Goal: Task Accomplishment & Management: Manage account settings

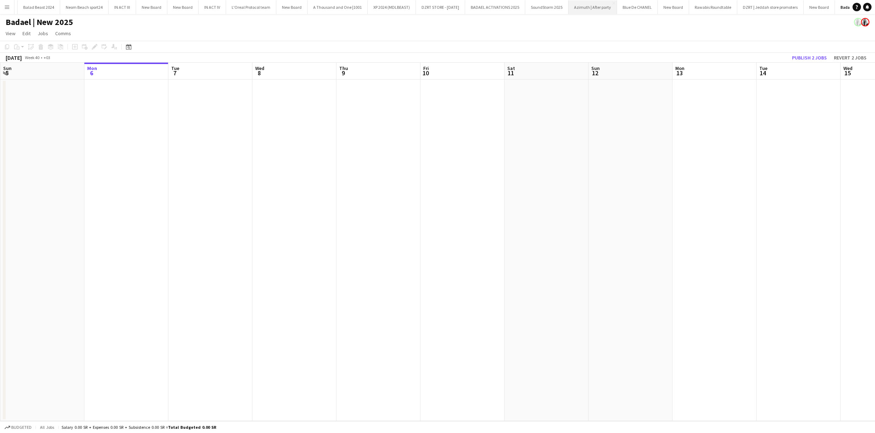
scroll to position [0, 972]
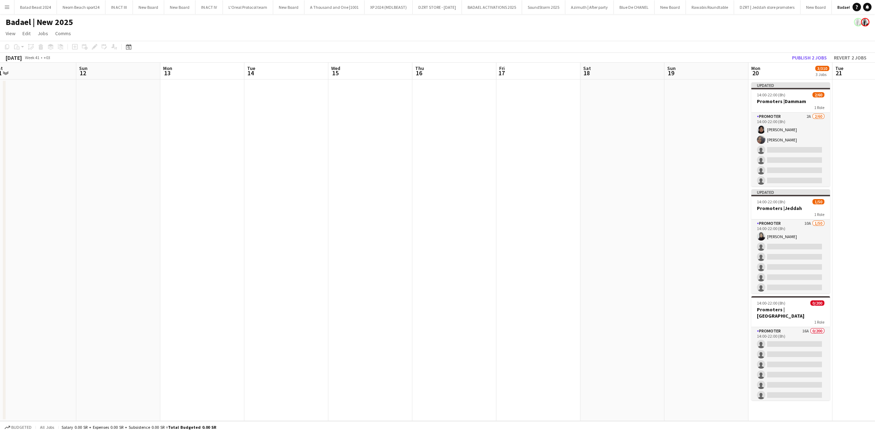
drag, startPoint x: 765, startPoint y: 157, endPoint x: 228, endPoint y: 132, distance: 537.9
click at [7, 124] on app-calendar-viewport "Thu 9 Fri 10 Sat 11 Sun 12 Mon 13 Tue 14 Wed 15 Thu 16 Fri 17 Sat 18 Sun 19 Mon…" at bounding box center [437, 242] width 875 height 358
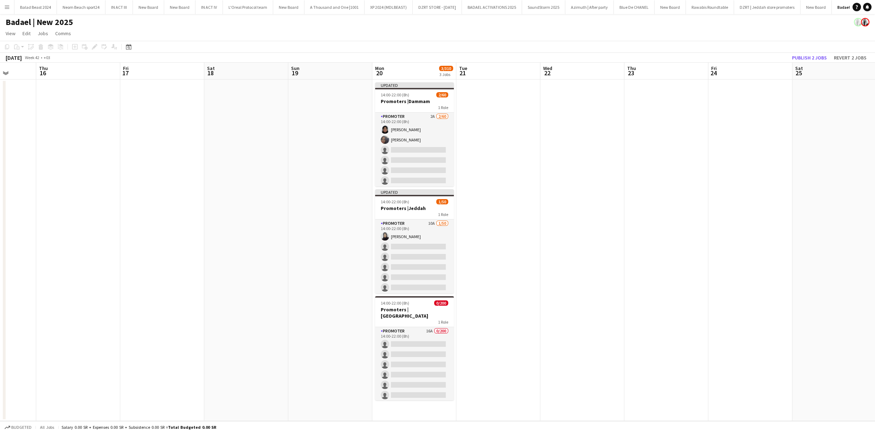
drag, startPoint x: 643, startPoint y: 205, endPoint x: 495, endPoint y: 271, distance: 161.2
click at [517, 208] on app-calendar-viewport "Sun 12 Mon 13 Tue 14 Wed 15 Thu 16 Fri 17 Sat 18 Sun 19 Mon 20 3/310 3 Jobs Tue…" at bounding box center [437, 242] width 875 height 358
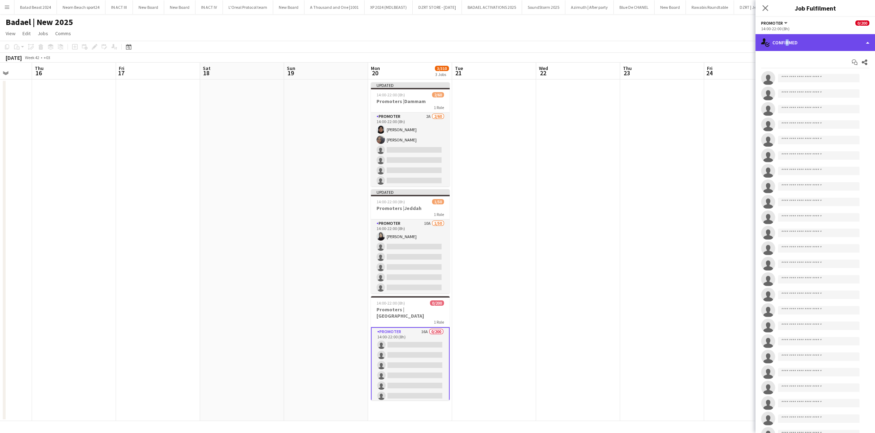
click at [784, 44] on div "single-neutral-actions-check-2 Confirmed" at bounding box center [814, 42] width 119 height 17
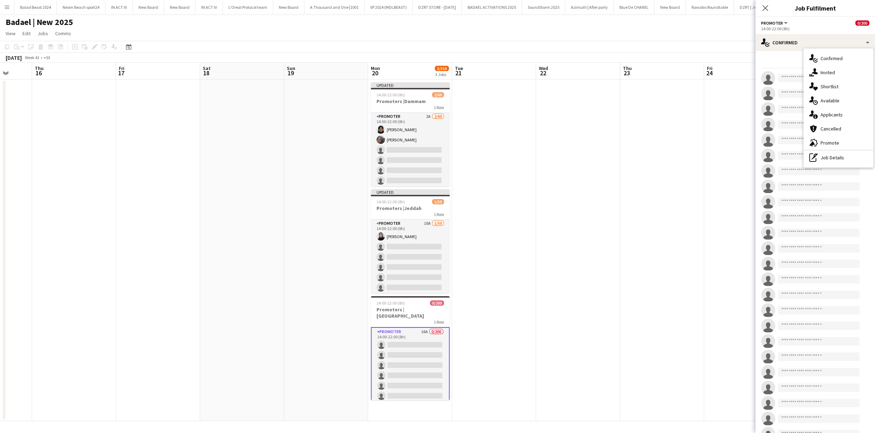
click at [833, 115] on span "Applicants" at bounding box center [831, 114] width 22 height 6
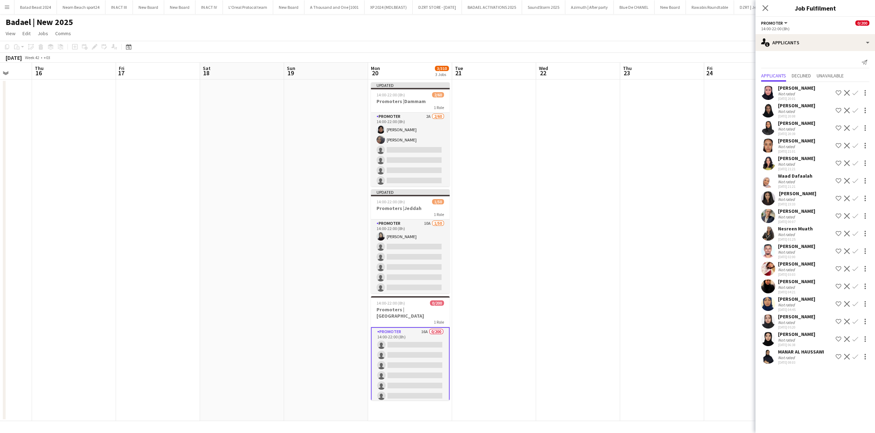
click at [847, 250] on app-icon "Decline" at bounding box center [847, 251] width 6 height 6
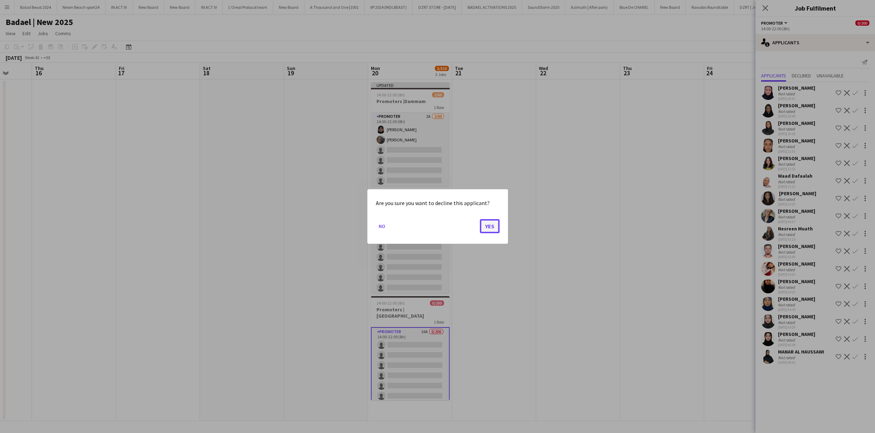
click at [488, 227] on button "Yes" at bounding box center [490, 226] width 20 height 14
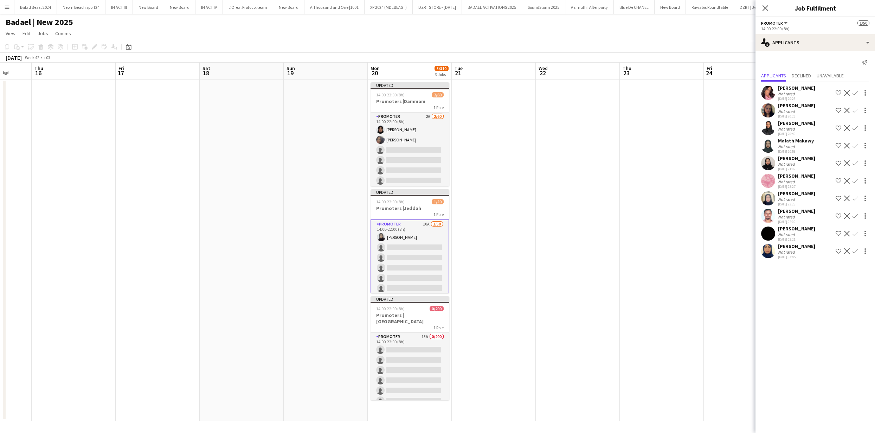
click at [847, 214] on app-icon "Decline" at bounding box center [847, 216] width 6 height 6
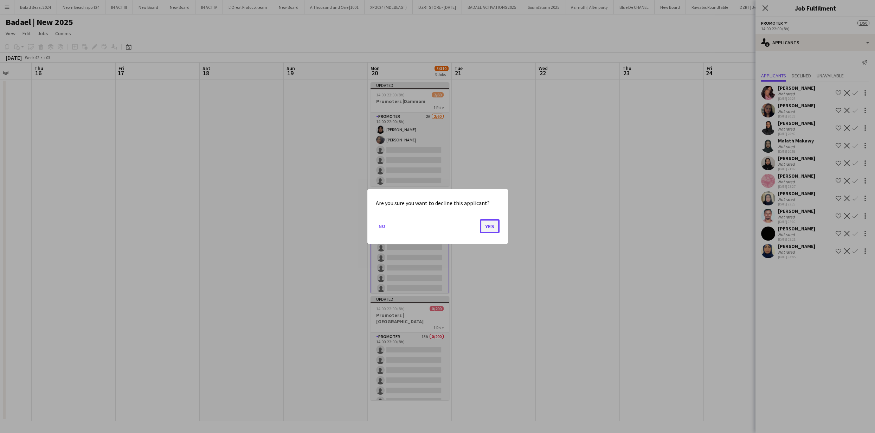
click at [491, 224] on button "Yes" at bounding box center [490, 226] width 20 height 14
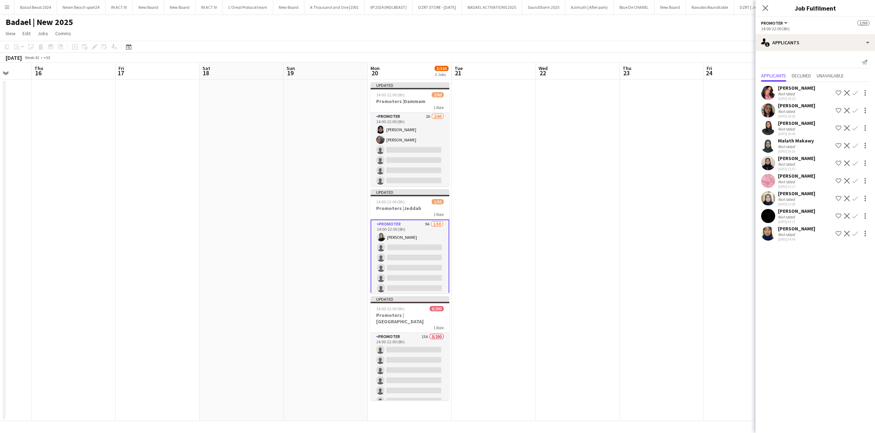
drag, startPoint x: 416, startPoint y: 163, endPoint x: 590, endPoint y: 91, distance: 187.8
click at [416, 163] on app-card-role "PROMOTER 2A 2/60 14:00-22:00 (8h) Dalal ALAZMI Khawla Mohammed single-neutral-a…" at bounding box center [409, 424] width 79 height 625
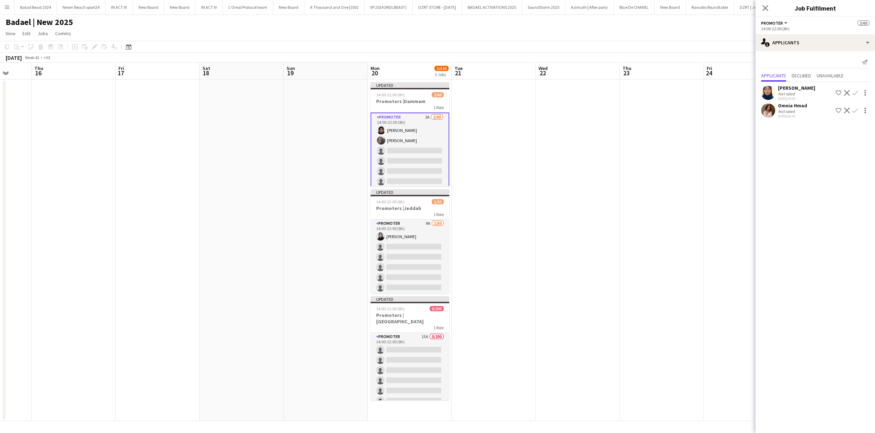
click at [778, 111] on div "Not rated" at bounding box center [787, 111] width 18 height 5
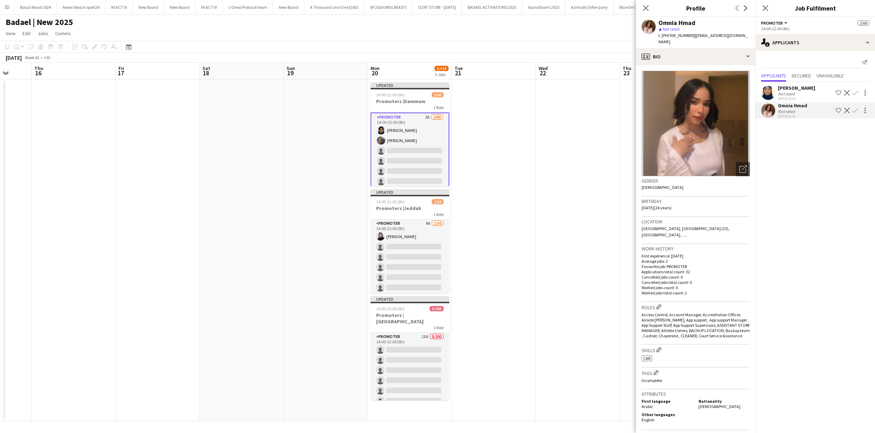
click at [766, 90] on app-user-avatar at bounding box center [768, 93] width 14 height 14
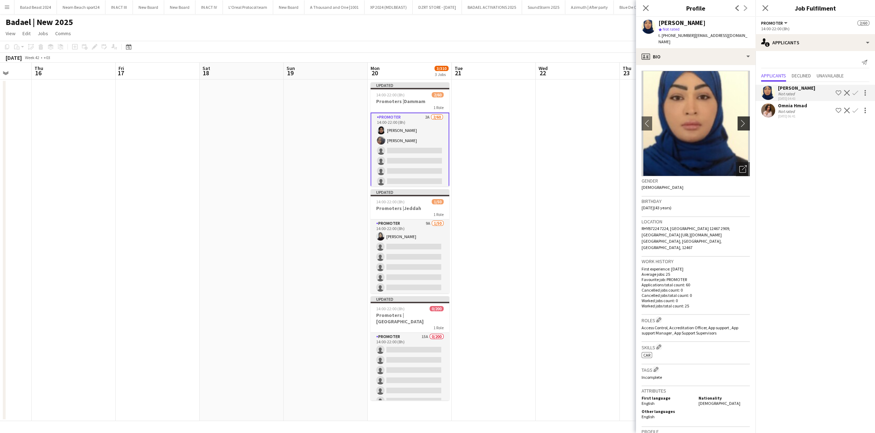
drag, startPoint x: 727, startPoint y: 117, endPoint x: 735, endPoint y: 117, distance: 8.1
click at [727, 117] on img at bounding box center [695, 123] width 108 height 105
click at [739, 119] on app-icon "chevron-right" at bounding box center [744, 122] width 11 height 7
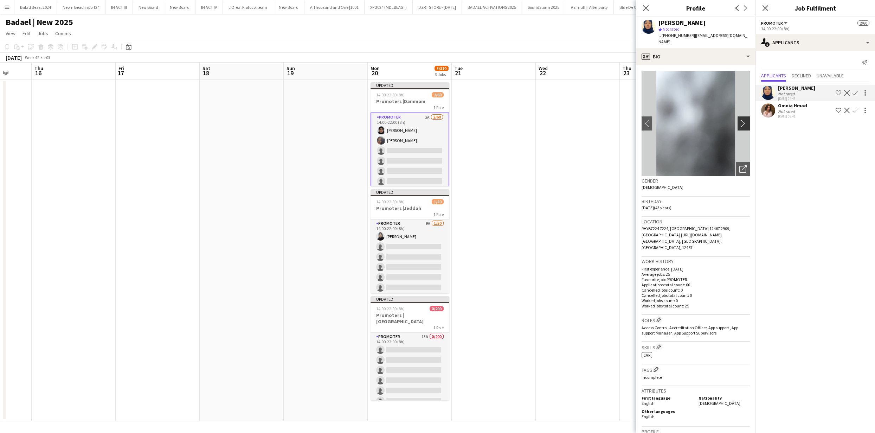
click at [739, 119] on app-icon "chevron-right" at bounding box center [744, 122] width 11 height 7
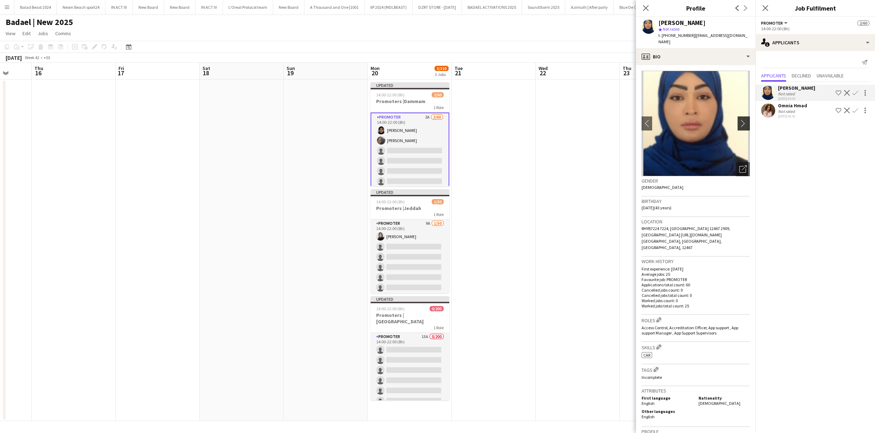
click at [739, 119] on app-icon "chevron-right" at bounding box center [744, 122] width 11 height 7
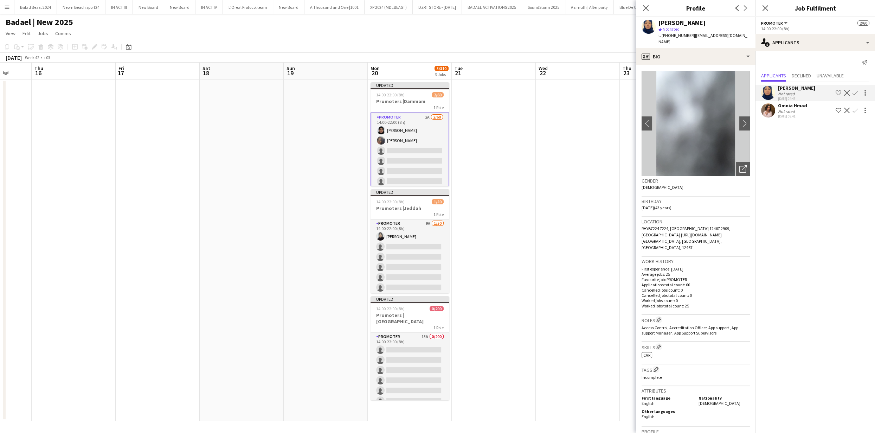
click at [772, 105] on app-user-avatar at bounding box center [768, 110] width 14 height 14
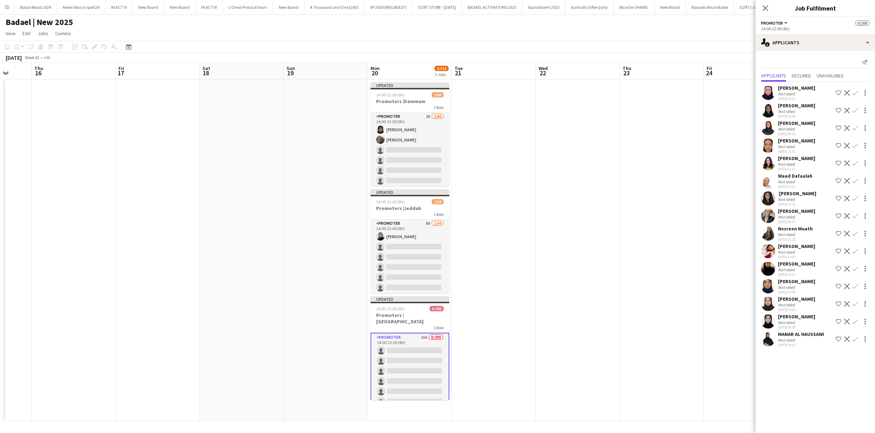
click at [773, 213] on app-user-avatar at bounding box center [768, 216] width 14 height 14
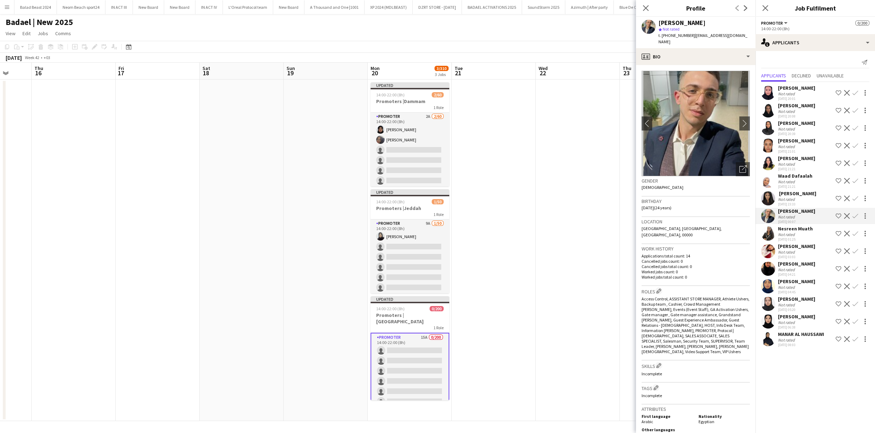
click at [848, 216] on app-icon "Decline" at bounding box center [847, 216] width 6 height 6
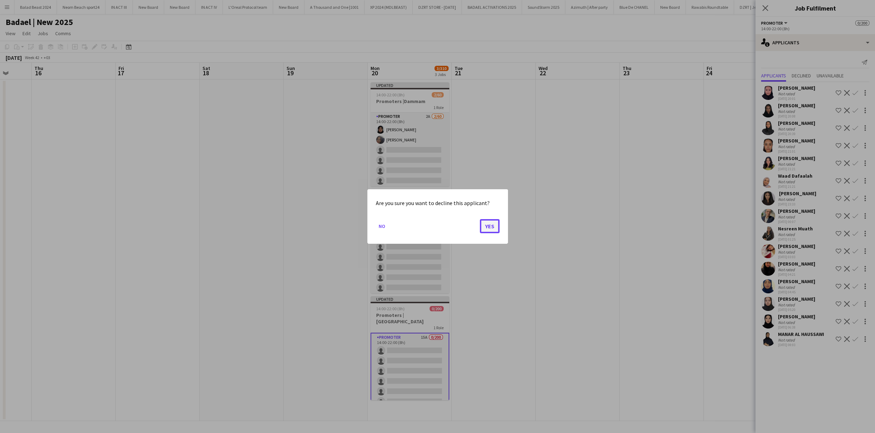
click at [497, 221] on button "Yes" at bounding box center [490, 226] width 20 height 14
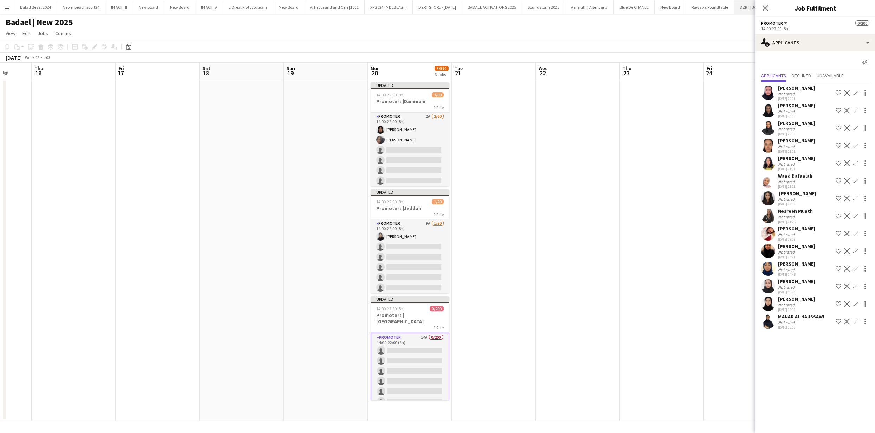
click at [766, 11] on icon "Close pop-in" at bounding box center [765, 8] width 6 height 6
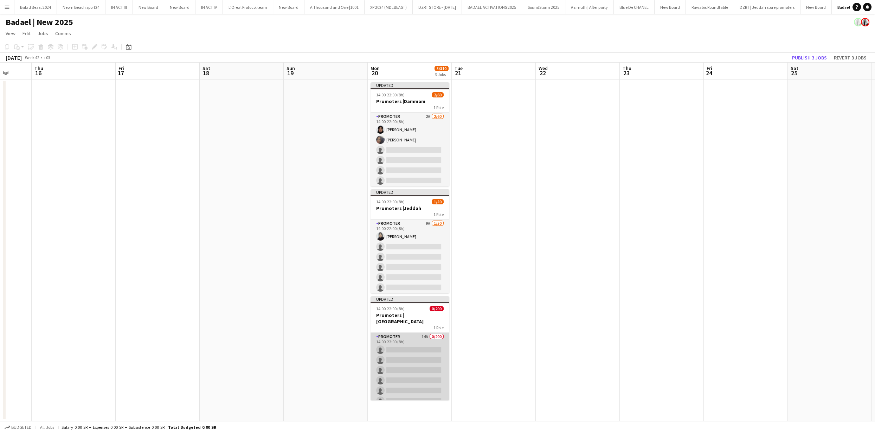
scroll to position [0, 306]
drag, startPoint x: 416, startPoint y: 274, endPoint x: 436, endPoint y: 384, distance: 112.2
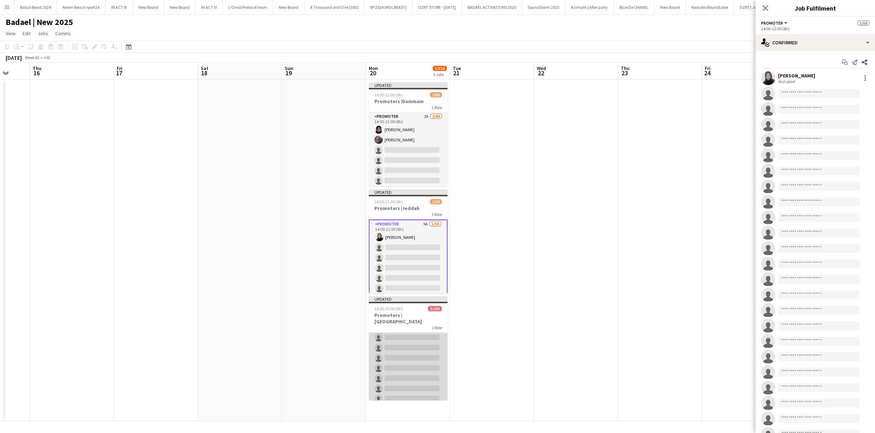
scroll to position [0, 0]
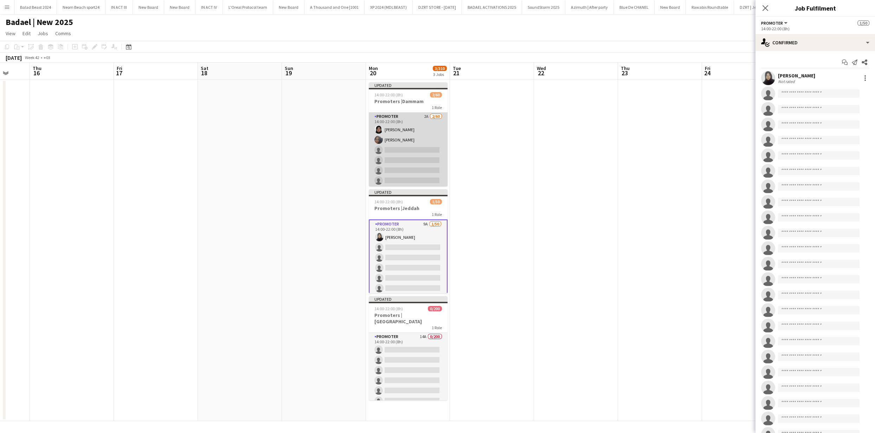
click at [414, 173] on app-card-role "PROMOTER 2A 2/60 14:00-22:00 (8h) Dalal ALAZMI Khawla Mohammed single-neutral-a…" at bounding box center [408, 424] width 79 height 625
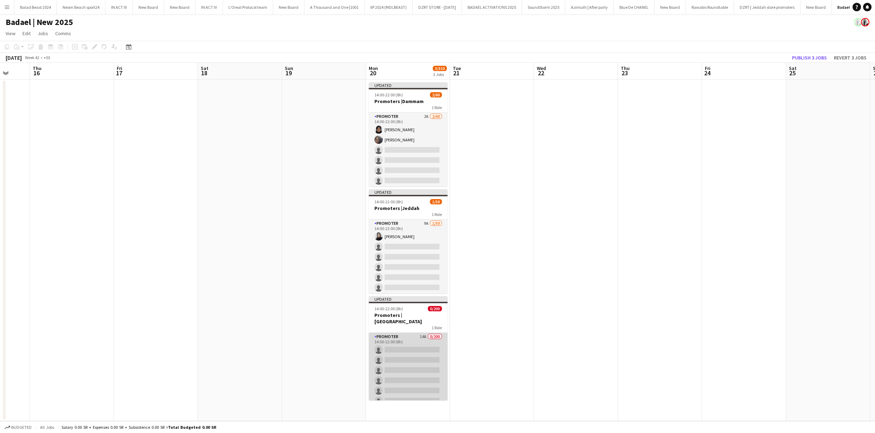
scroll to position [0, 306]
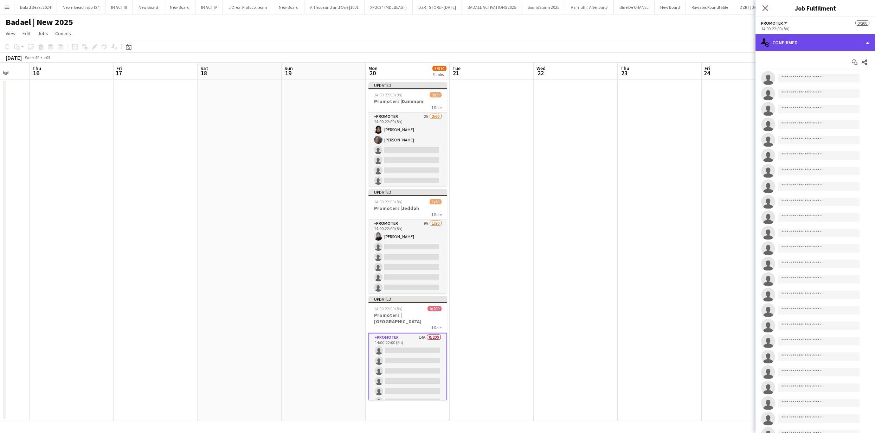
click at [767, 41] on icon "single-neutral-actions-check-2" at bounding box center [765, 42] width 8 height 8
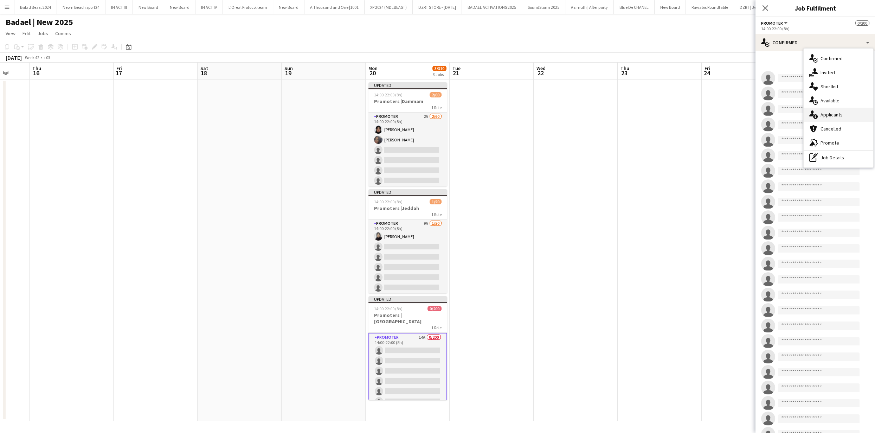
click at [837, 118] on div "single-neutral-actions-information Applicants" at bounding box center [838, 115] width 70 height 14
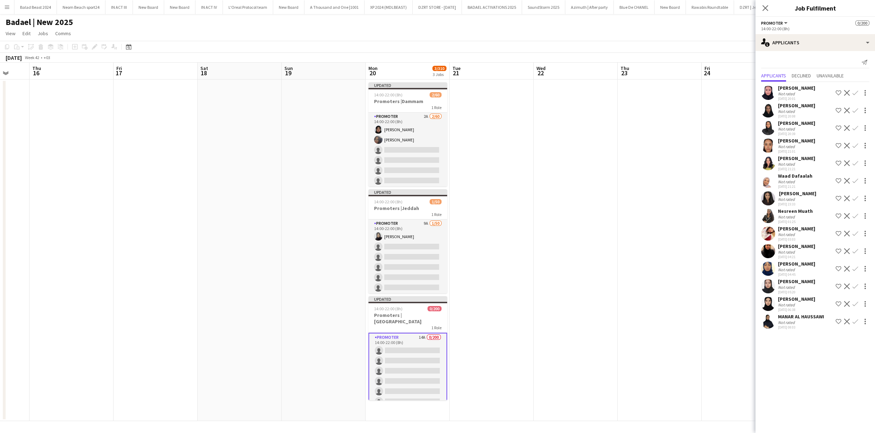
click at [763, 91] on app-user-avatar at bounding box center [768, 93] width 14 height 14
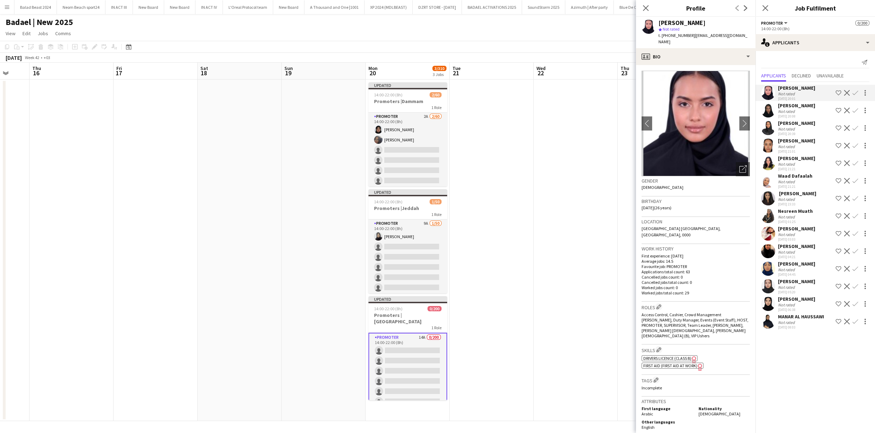
click at [732, 112] on img at bounding box center [695, 123] width 108 height 105
click at [733, 115] on app-photos-slider "chevron-left chevron-right Open photos pop-in" at bounding box center [695, 123] width 108 height 105
click at [739, 119] on app-icon "chevron-right" at bounding box center [744, 122] width 11 height 7
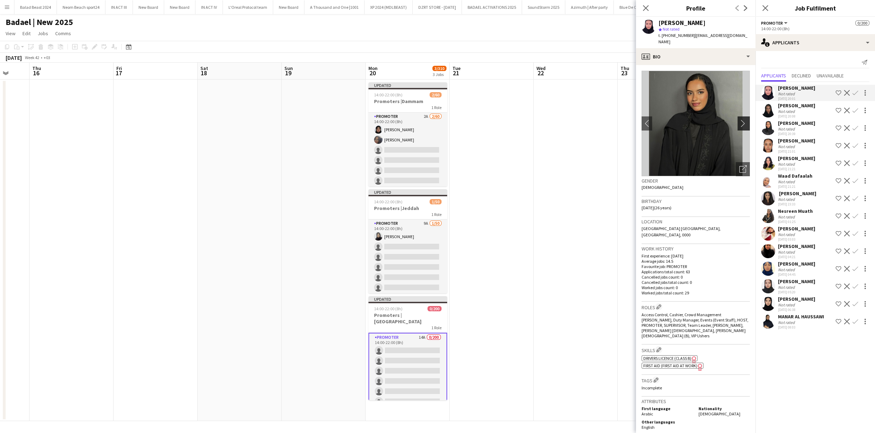
click at [739, 119] on app-icon "chevron-right" at bounding box center [744, 122] width 11 height 7
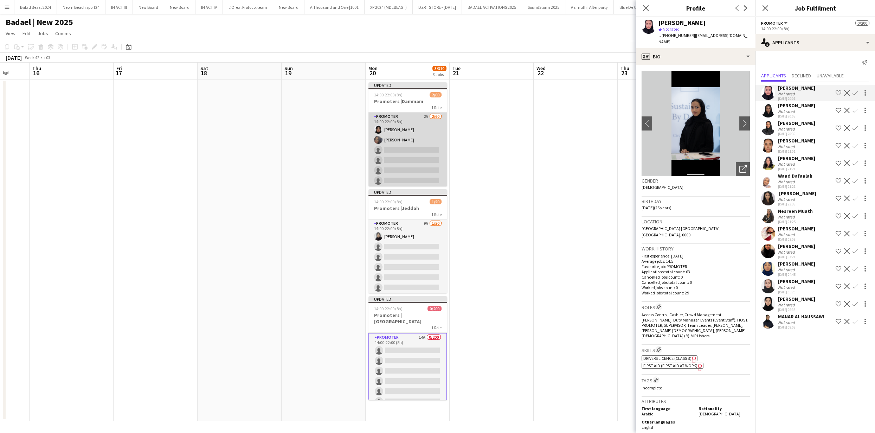
click at [391, 145] on app-card-role "PROMOTER 2A 2/60 14:00-22:00 (8h) Dalal ALAZMI Khawla Mohammed single-neutral-a…" at bounding box center [407, 424] width 79 height 625
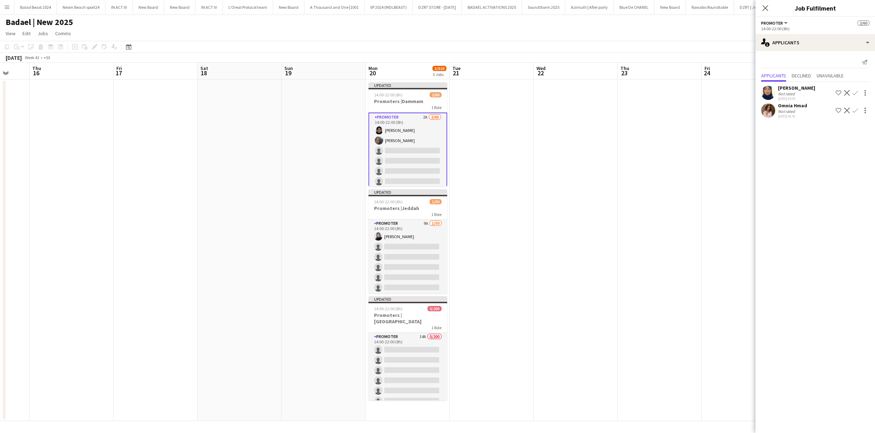
click at [771, 90] on app-user-avatar at bounding box center [768, 93] width 14 height 14
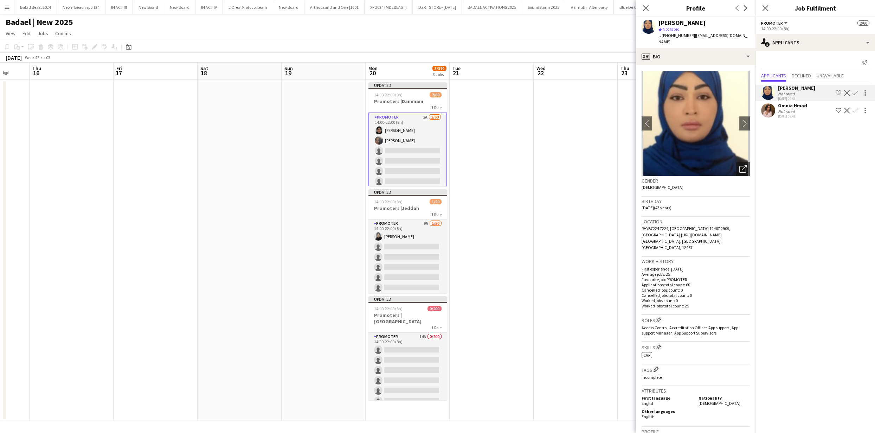
click at [675, 36] on span "t. +966502055448" at bounding box center [676, 35] width 37 height 5
copy span "966502055448"
click at [743, 120] on app-crew-profile-bio "chevron-left chevron-right Open photos pop-in Gender Female Birthday 06-12-1981…" at bounding box center [695, 249] width 119 height 368
click at [739, 120] on app-icon "chevron-right" at bounding box center [744, 122] width 11 height 7
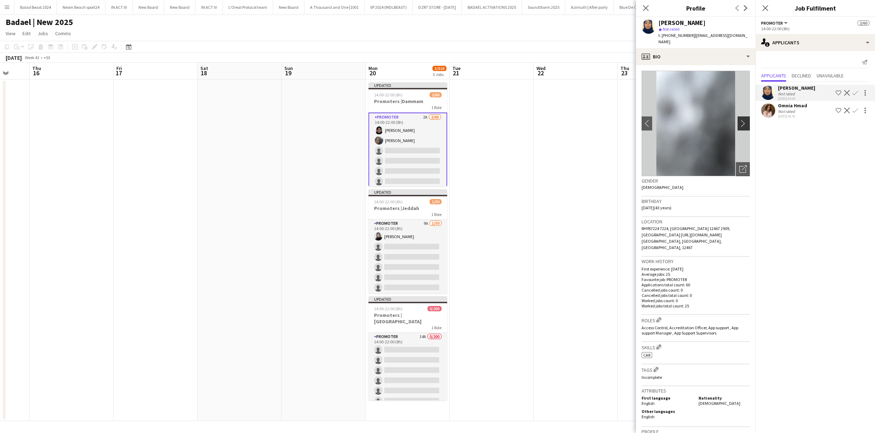
click at [739, 120] on app-icon "chevron-right" at bounding box center [744, 122] width 11 height 7
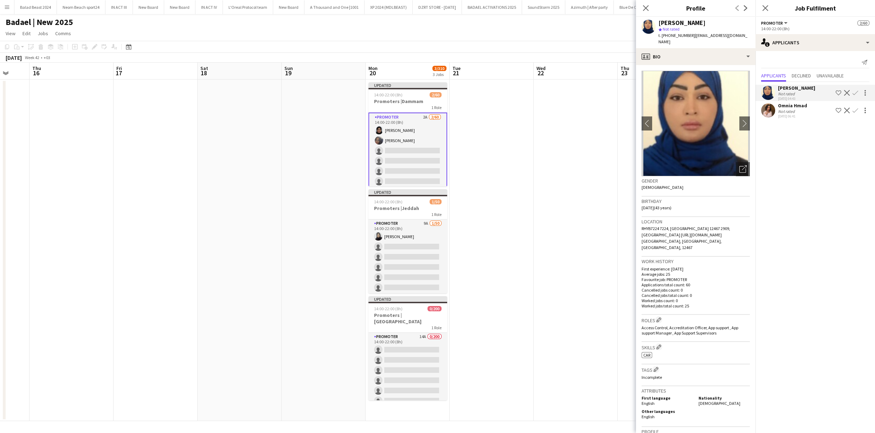
drag, startPoint x: 766, startPoint y: 108, endPoint x: 765, endPoint y: 88, distance: 20.1
click at [766, 108] on app-user-avatar at bounding box center [768, 110] width 14 height 14
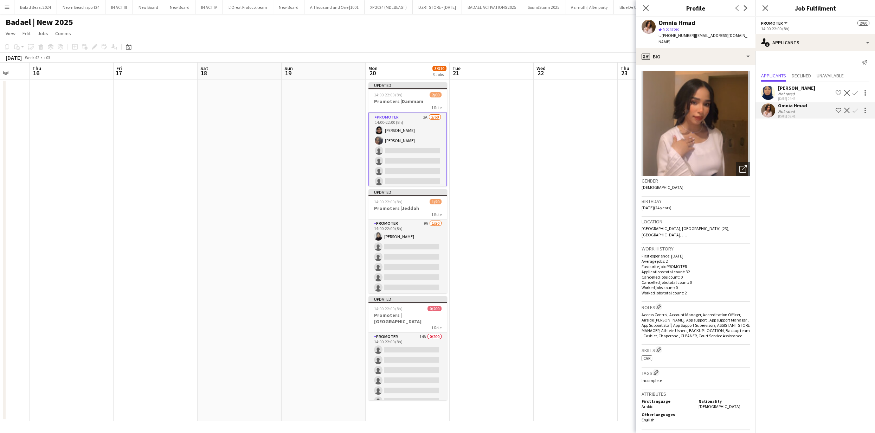
click at [669, 34] on span "t. +966536104866" at bounding box center [676, 35] width 37 height 5
copy span "966536104866"
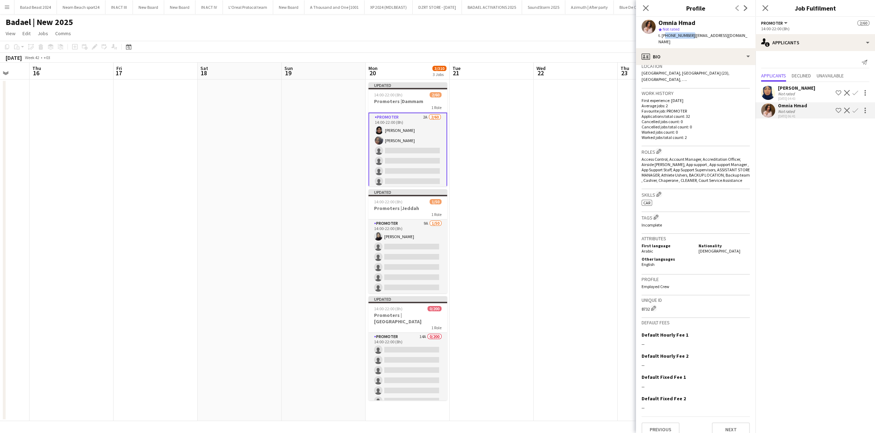
click at [846, 110] on app-icon "Decline" at bounding box center [847, 111] width 6 height 6
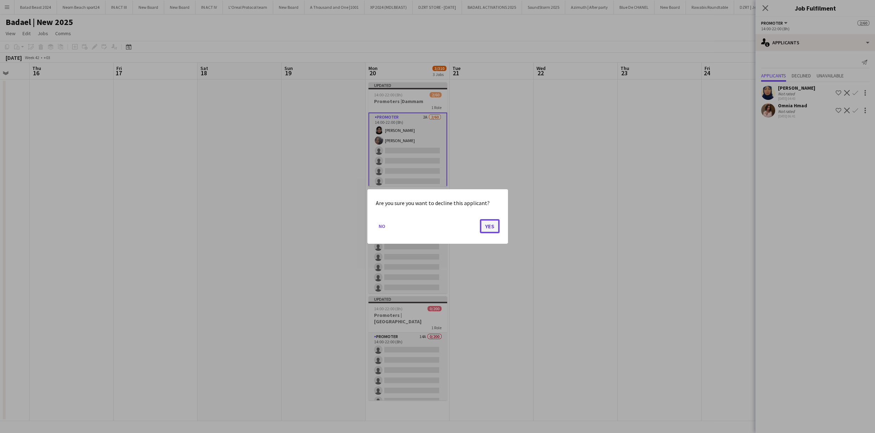
click at [493, 226] on button "Yes" at bounding box center [490, 226] width 20 height 14
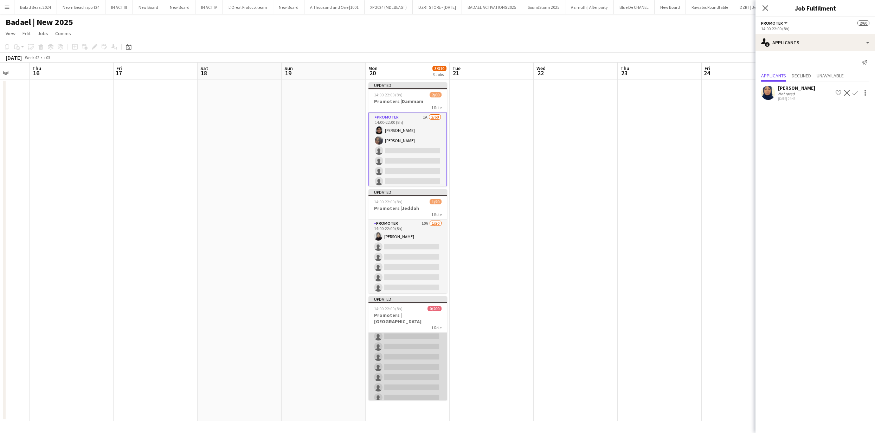
drag, startPoint x: 427, startPoint y: 349, endPoint x: 416, endPoint y: 344, distance: 11.5
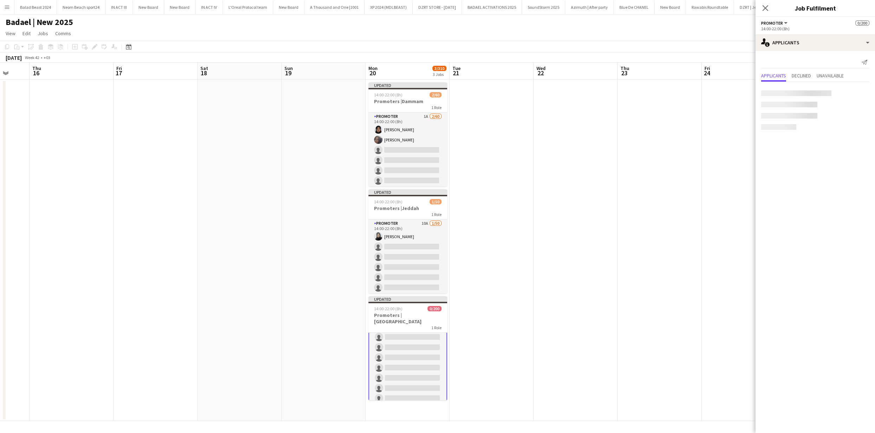
scroll to position [85, 0]
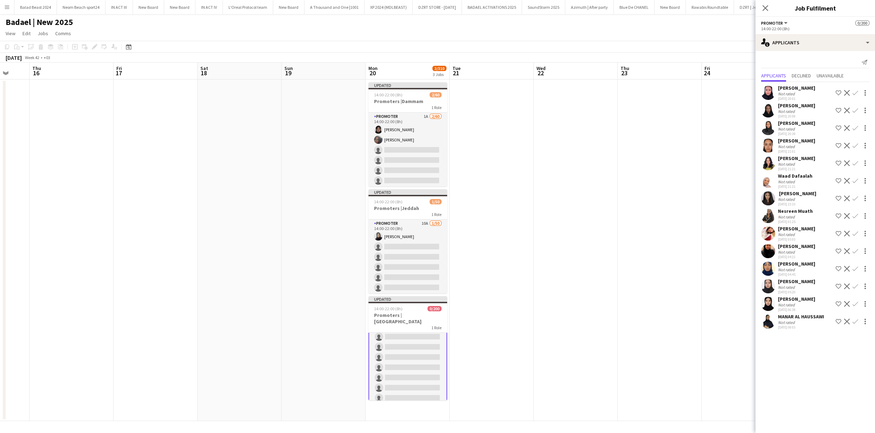
click at [769, 93] on app-user-avatar at bounding box center [768, 93] width 14 height 14
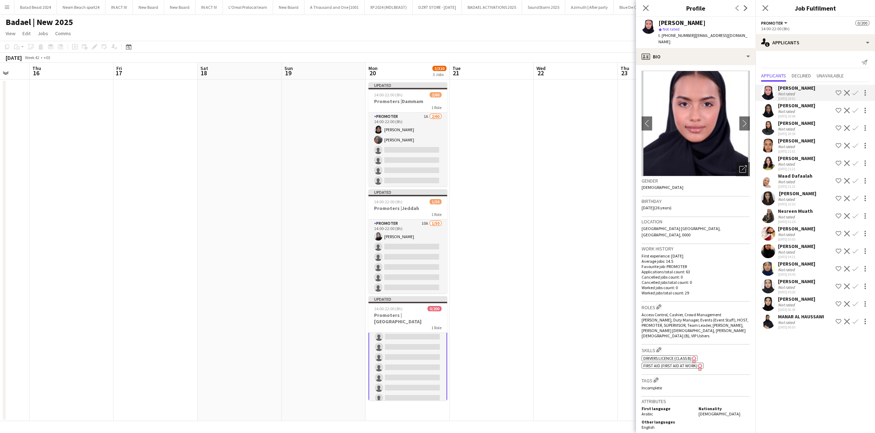
drag, startPoint x: 689, startPoint y: 35, endPoint x: 662, endPoint y: 35, distance: 27.1
click at [662, 35] on div "t. +966581102950 | areej999m@gmail.com" at bounding box center [703, 38] width 91 height 13
copy span "+966581102950"
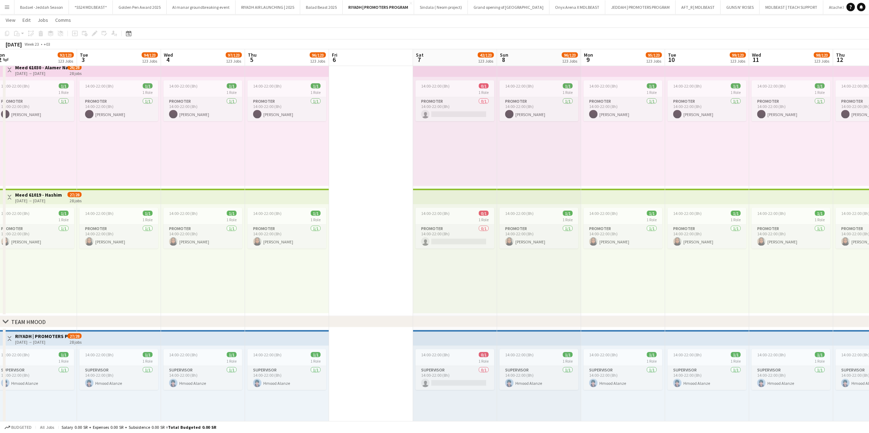
scroll to position [1560, 0]
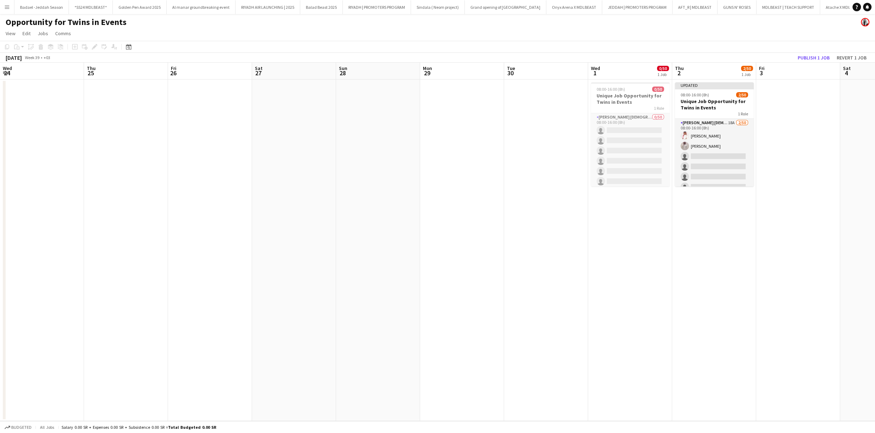
scroll to position [0, 243]
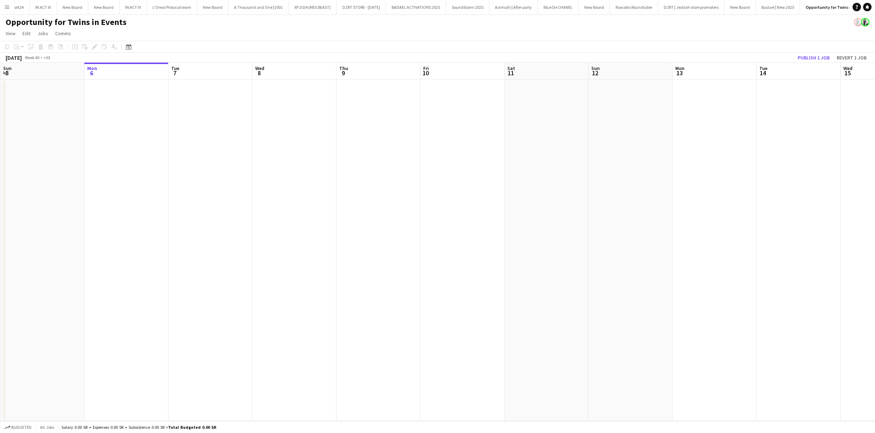
click at [6, 6] on app-icon "Menu" at bounding box center [7, 7] width 6 height 6
click at [96, 24] on link "Boards" at bounding box center [106, 24] width 70 height 14
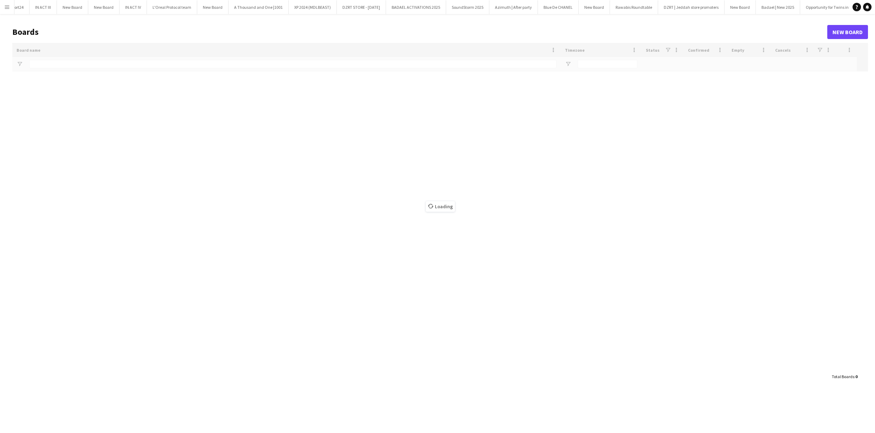
scroll to position [0, 1046]
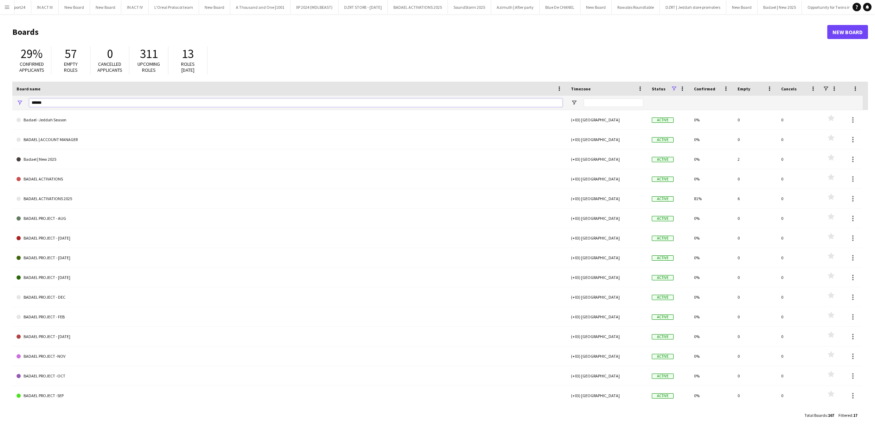
click at [430, 105] on input "******" at bounding box center [295, 102] width 533 height 8
click at [429, 105] on input "******" at bounding box center [295, 102] width 533 height 8
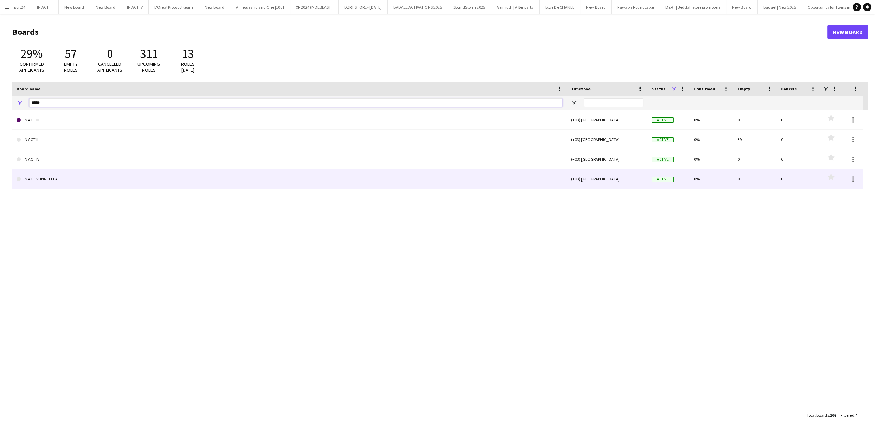
type input "*****"
click at [188, 187] on link "IN ACT V: INNELLEA" at bounding box center [290, 179] width 546 height 20
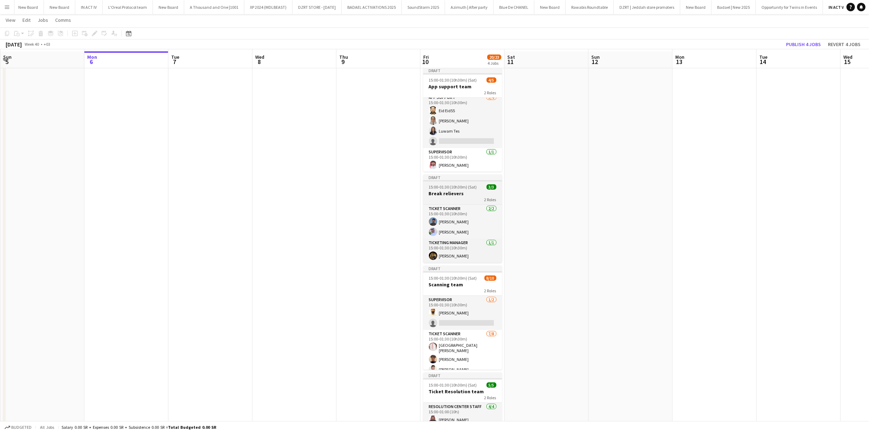
scroll to position [13, 0]
click at [467, 164] on app-card-role "SUPERVISOR [DATE] 15:00-01:30 (10h30m) [PERSON_NAME]" at bounding box center [462, 162] width 79 height 24
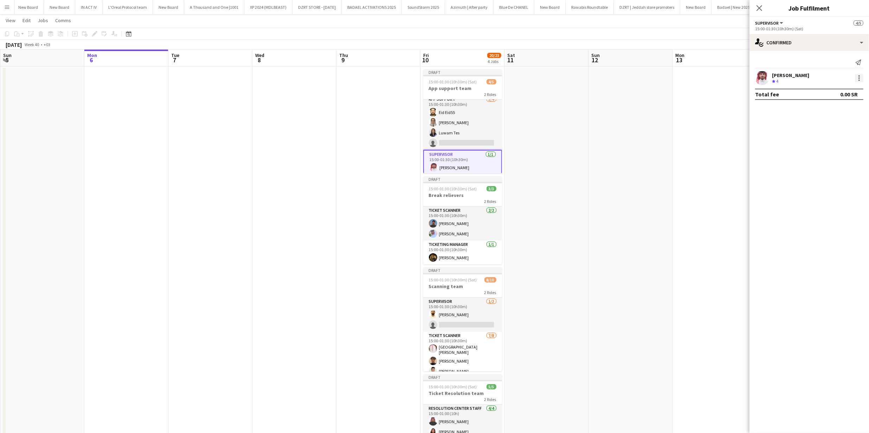
click at [855, 79] on div at bounding box center [859, 78] width 8 height 8
click at [845, 161] on span "Remove" at bounding box center [836, 158] width 44 height 6
click at [786, 65] on input at bounding box center [813, 63] width 82 height 8
type input "**********"
click at [801, 83] on span "[PHONE_NUMBER]" at bounding box center [812, 85] width 70 height 6
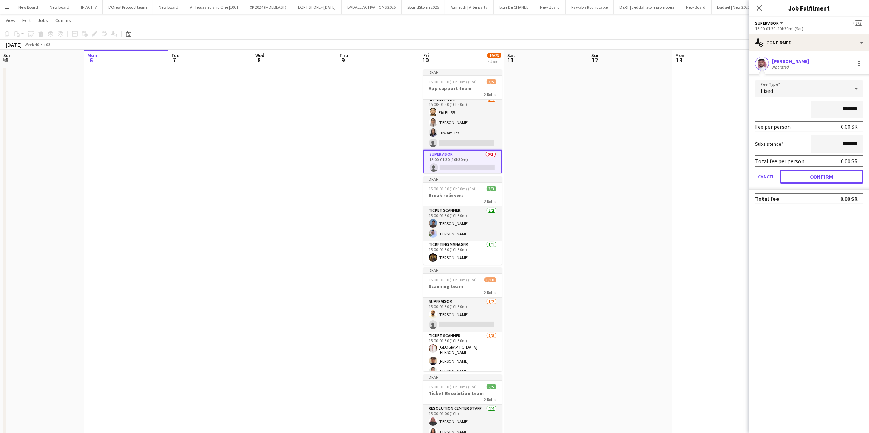
click at [810, 175] on button "Confirm" at bounding box center [821, 176] width 83 height 14
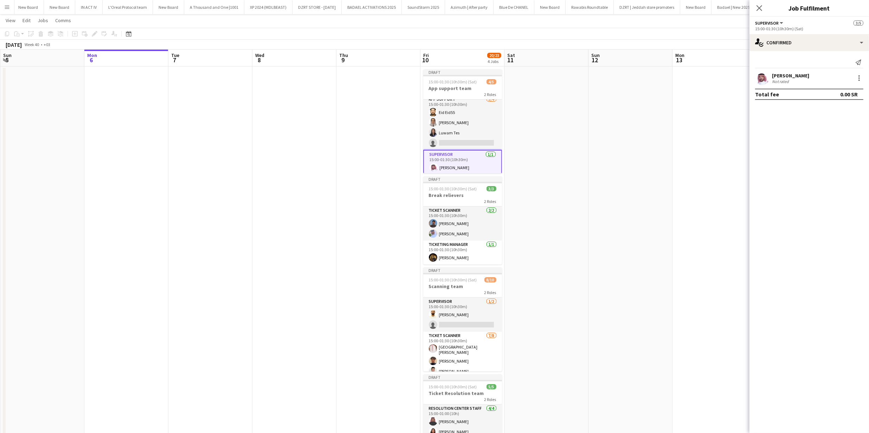
click at [760, 85] on app-user-avatar at bounding box center [762, 78] width 14 height 14
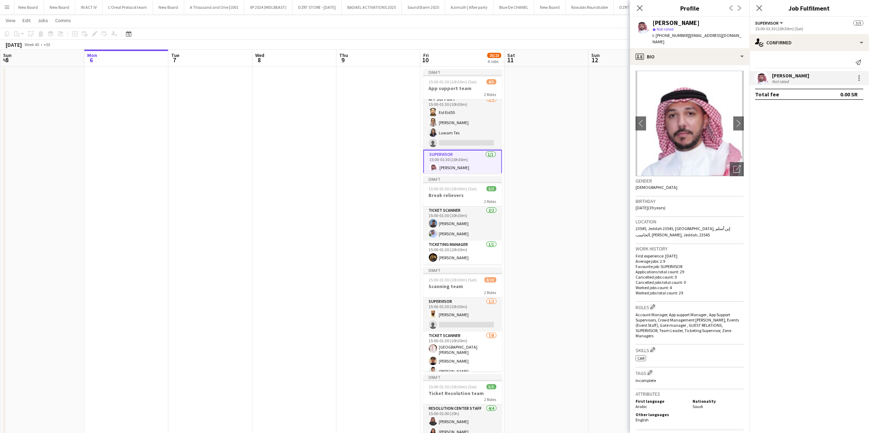
click at [597, 112] on app-date-cell at bounding box center [630, 279] width 84 height 426
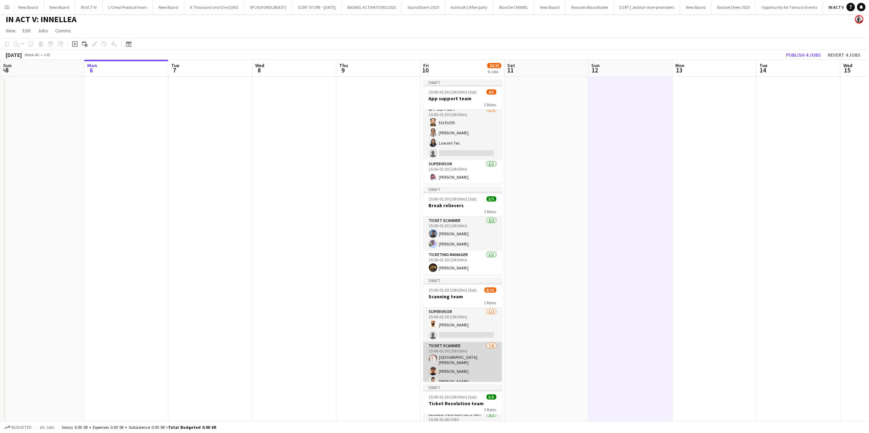
scroll to position [55, 0]
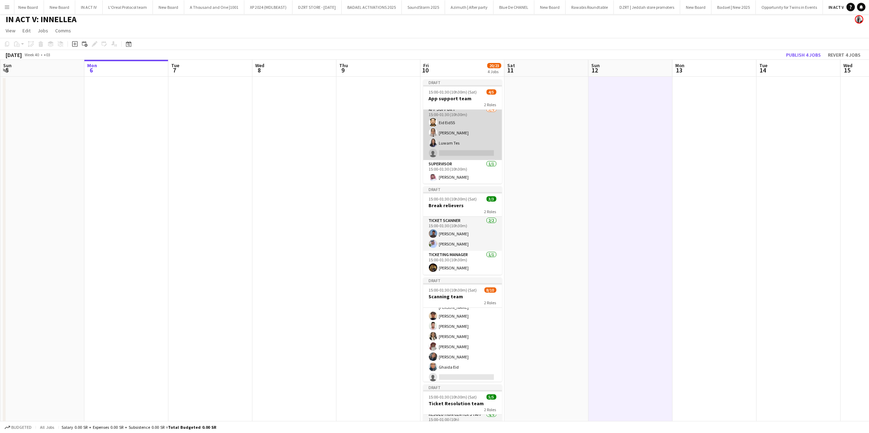
click at [470, 138] on app-card-role "App support [DATE] 15:00-01:30 (10h30m) Eid Eid55 [PERSON_NAME] Luwam Tes singl…" at bounding box center [462, 132] width 79 height 54
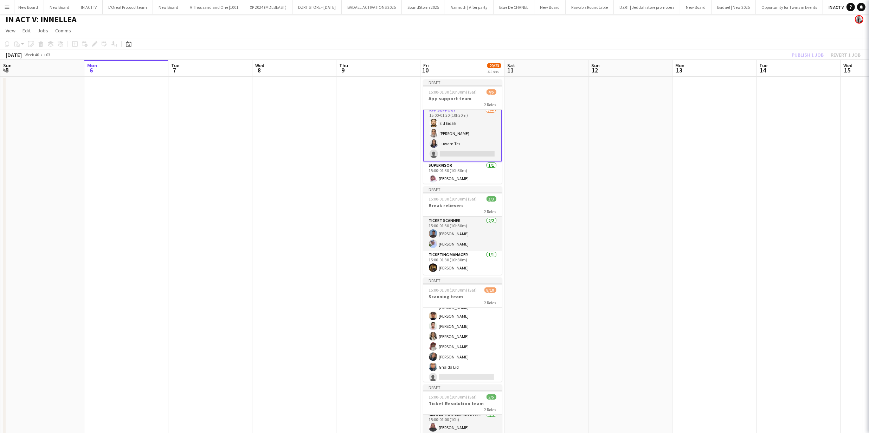
scroll to position [5, 0]
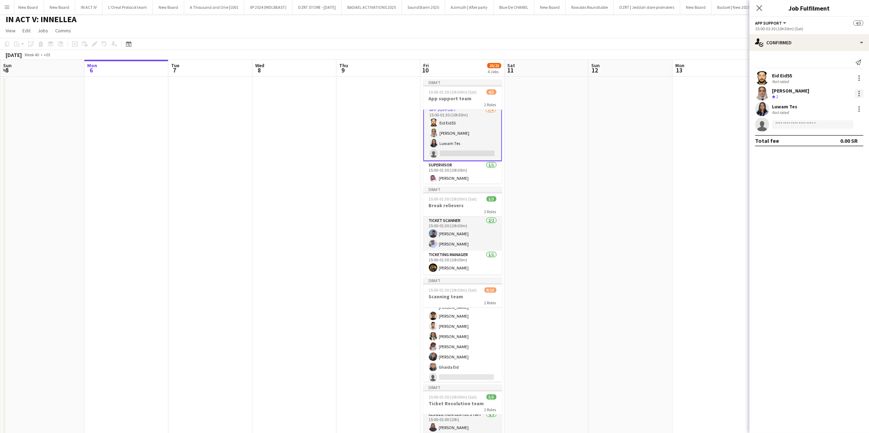
click at [859, 93] on div at bounding box center [858, 93] width 1 height 1
drag, startPoint x: 771, startPoint y: 170, endPoint x: 760, endPoint y: 169, distance: 10.9
click at [771, 170] on div at bounding box center [434, 216] width 869 height 433
click at [596, 151] on app-date-cell at bounding box center [630, 290] width 84 height 426
